Goal: Find specific page/section: Find specific page/section

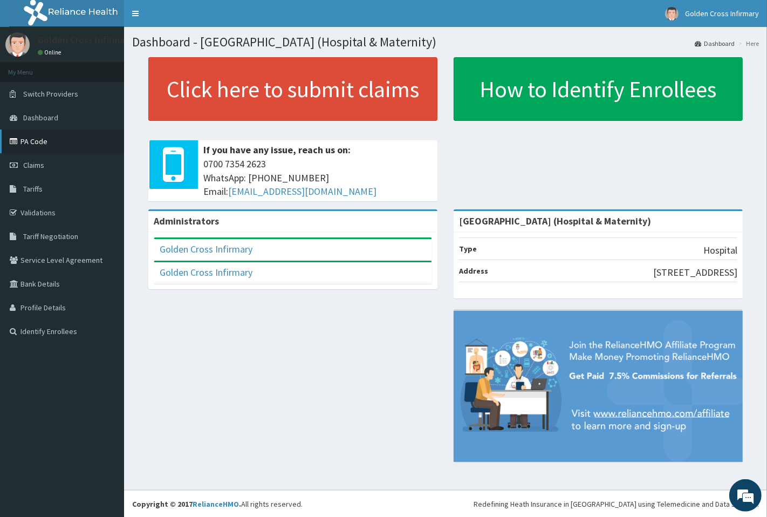
click at [83, 146] on link "PA Code" at bounding box center [62, 141] width 124 height 24
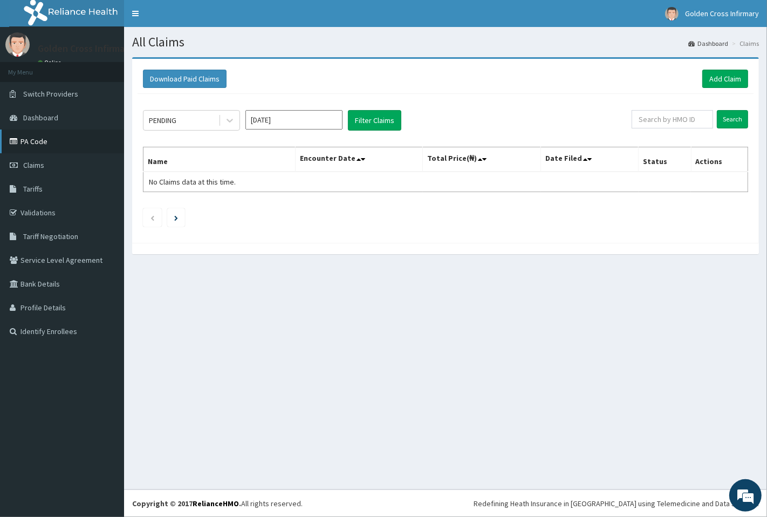
click at [90, 137] on link "PA Code" at bounding box center [62, 141] width 124 height 24
